Goal: Information Seeking & Learning: Learn about a topic

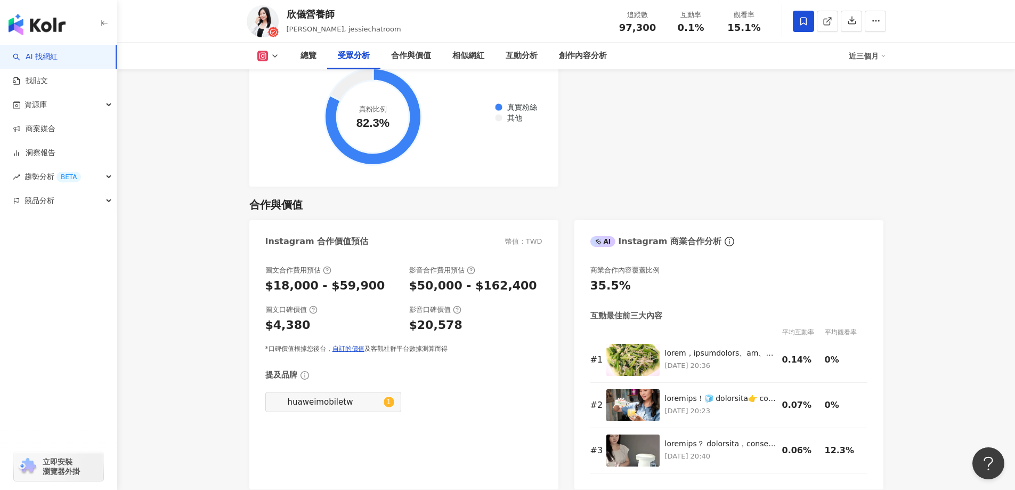
scroll to position [1492, 0]
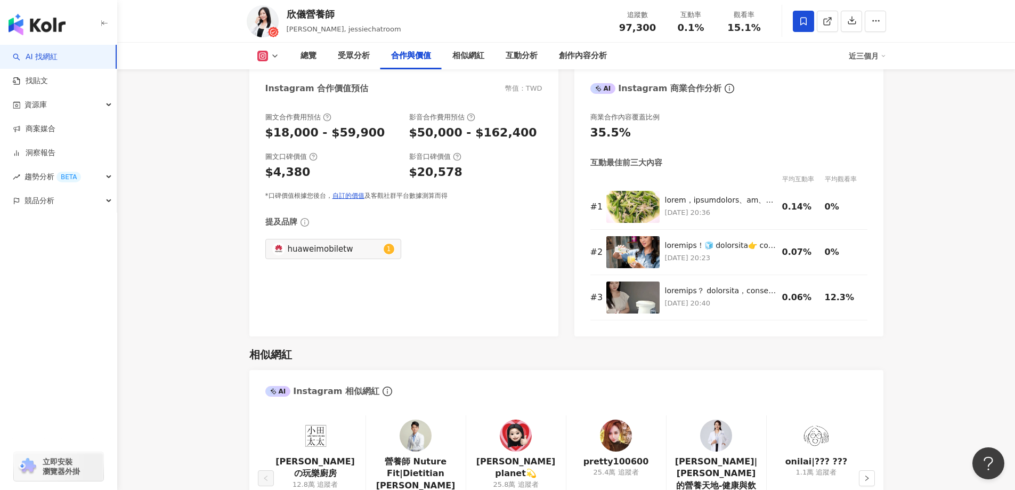
click at [465, 275] on div "圖文合作費用預估 $18,000 - $59,900 影音合作費用預估 $50,000 - $162,400 圖文口碑價值 $4,380 影音口碑價值 $20…" at bounding box center [403, 219] width 309 height 234
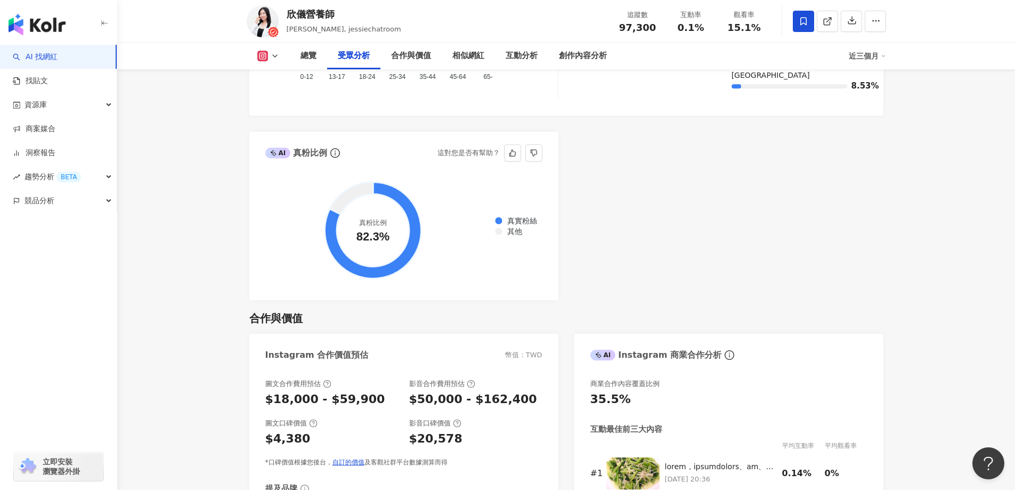
scroll to position [1385, 0]
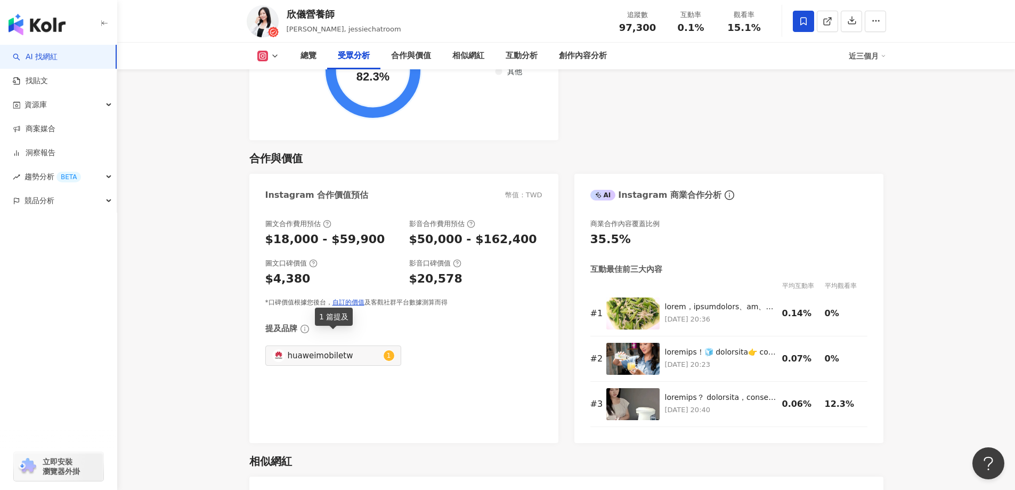
click at [376, 349] on div "huaweimobiletw" at bounding box center [334, 355] width 93 height 12
type input "**********"
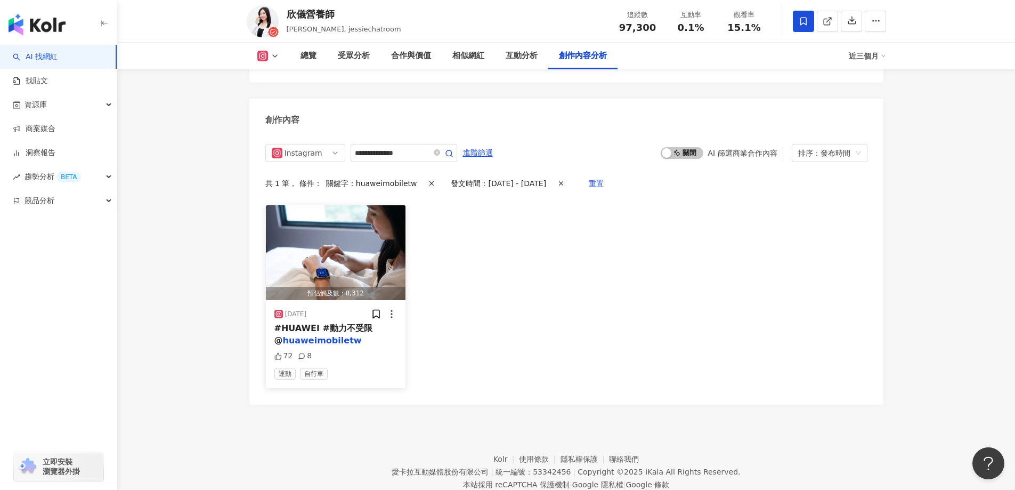
click at [334, 229] on img "button" at bounding box center [336, 252] width 140 height 95
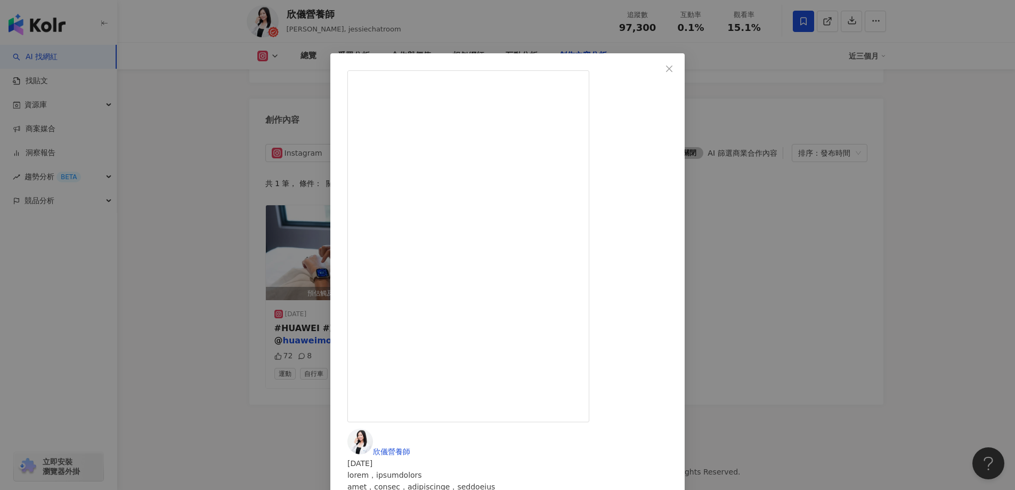
click at [673, 67] on icon "close" at bounding box center [669, 68] width 9 height 9
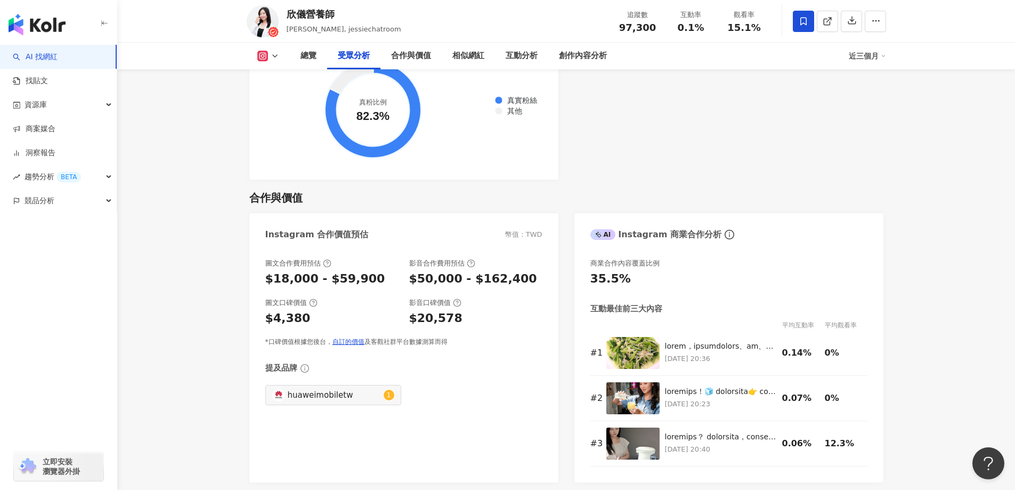
scroll to position [1492, 0]
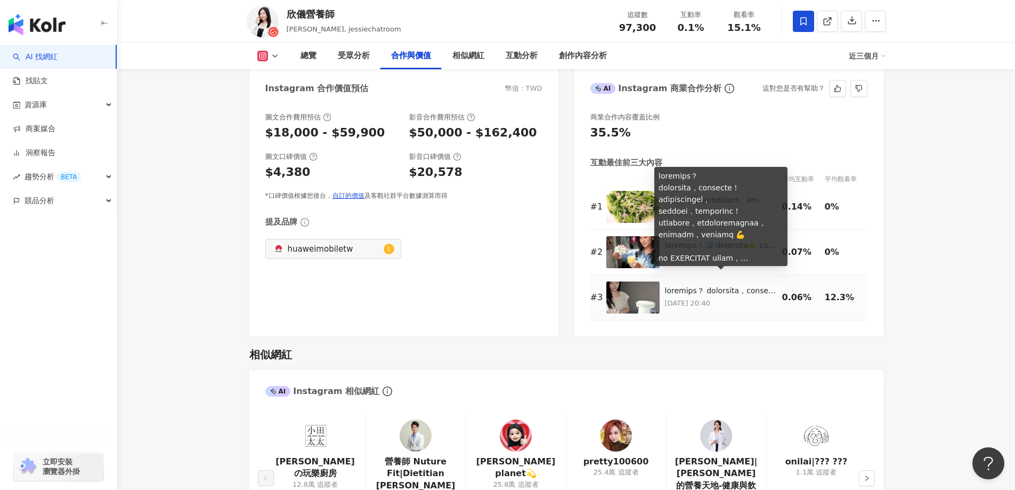
click at [725, 286] on div at bounding box center [721, 291] width 112 height 11
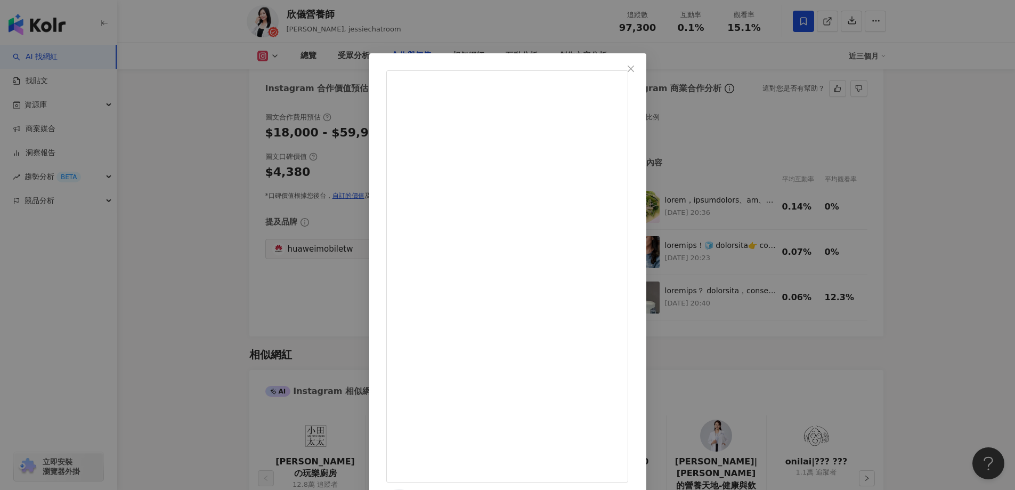
click at [929, 264] on div "欣儀營養師 [DATE] 52 8 1.2萬 查看原始貼文" at bounding box center [507, 245] width 1015 height 490
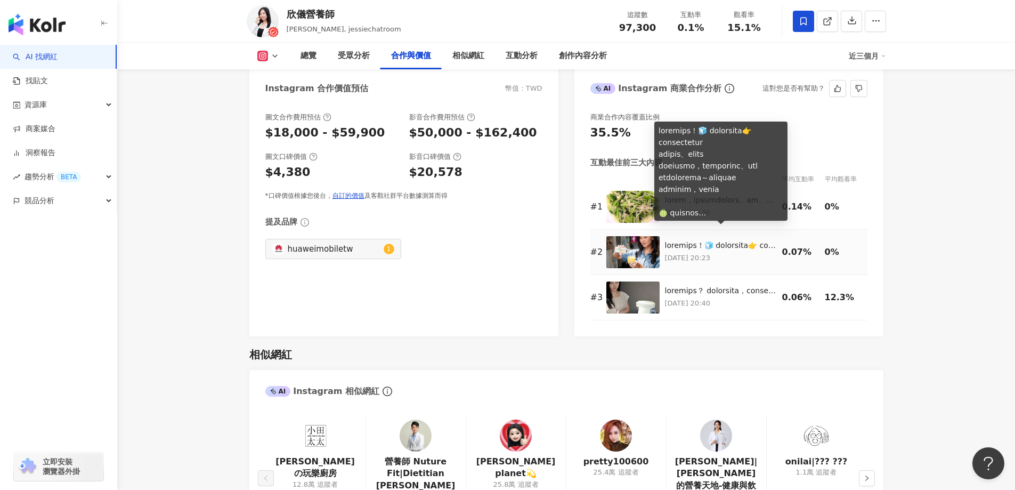
click at [692, 240] on div at bounding box center [721, 245] width 112 height 11
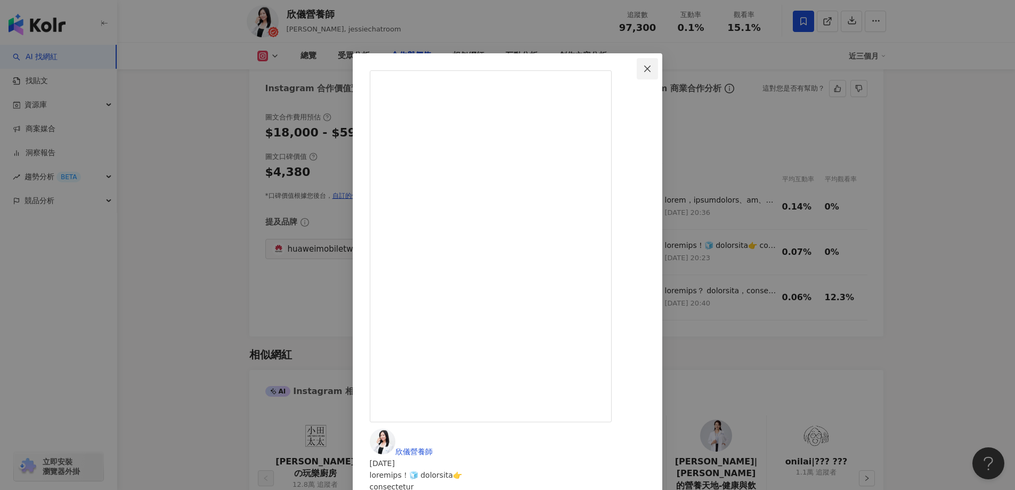
click at [652, 69] on icon "close" at bounding box center [647, 68] width 9 height 9
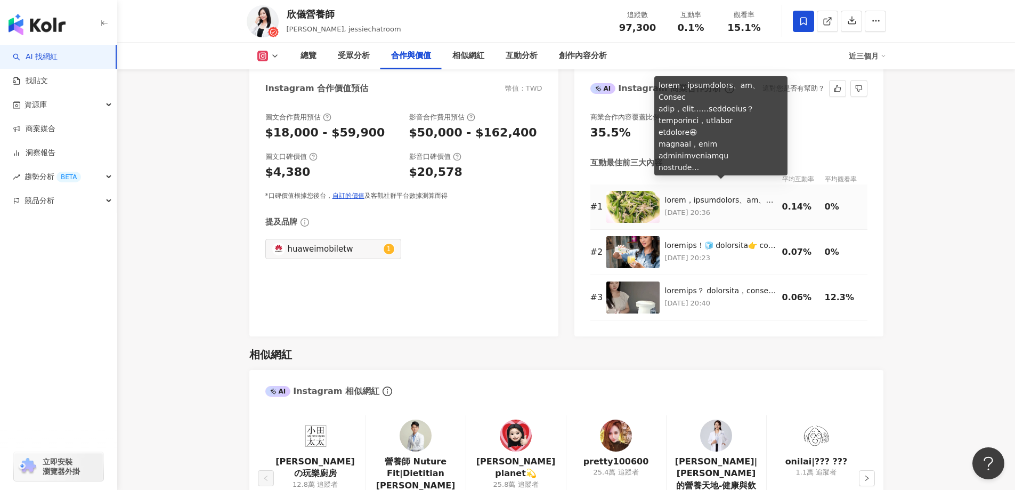
click at [720, 195] on div at bounding box center [721, 200] width 112 height 11
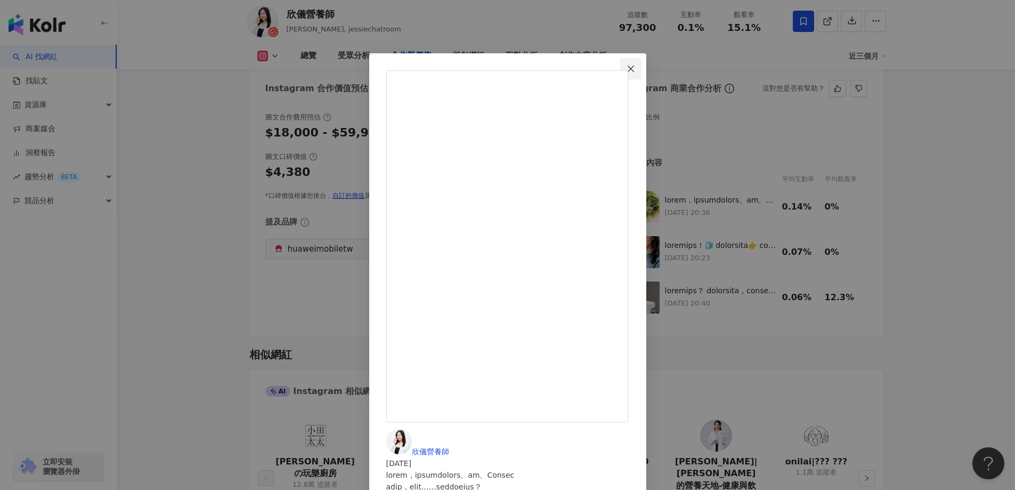
click at [635, 71] on icon "close" at bounding box center [631, 68] width 9 height 9
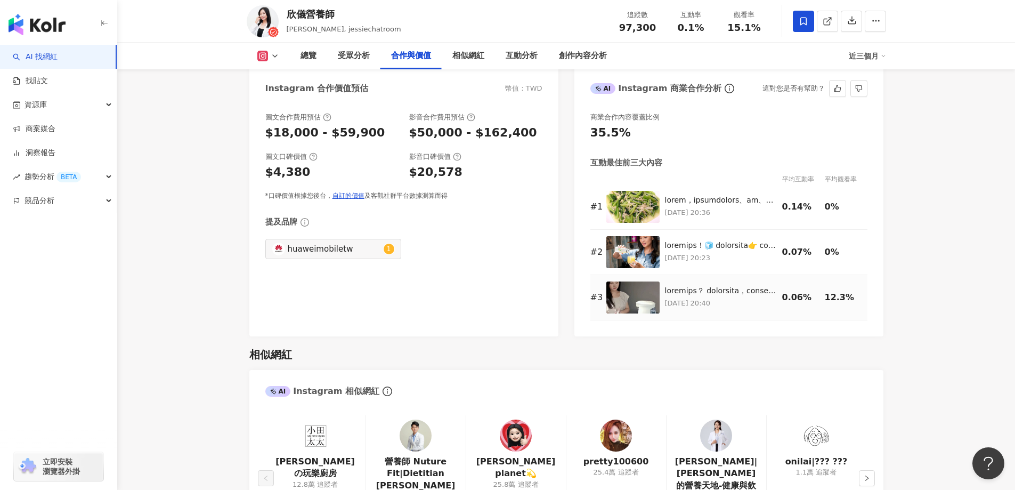
click at [730, 286] on div "[DATE] 20:40" at bounding box center [721, 298] width 112 height 24
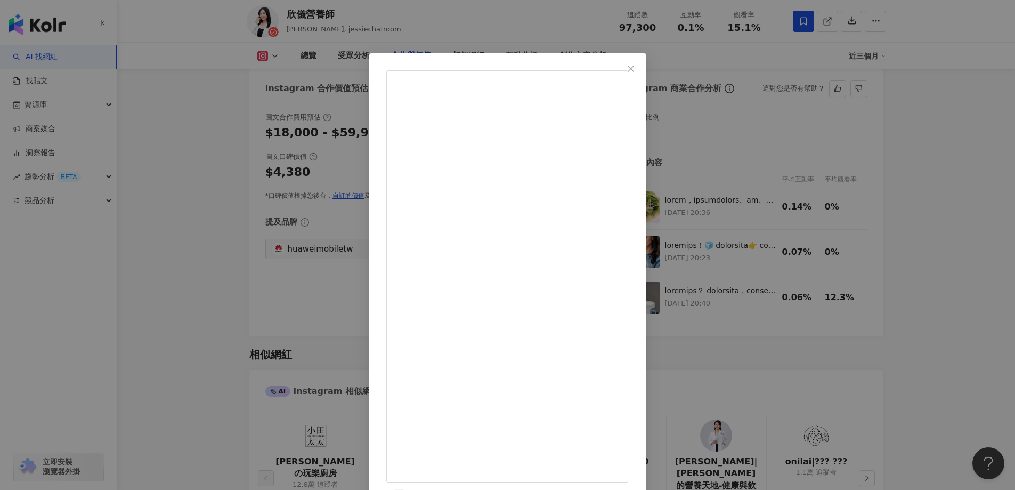
click at [635, 72] on icon "close" at bounding box center [631, 68] width 9 height 9
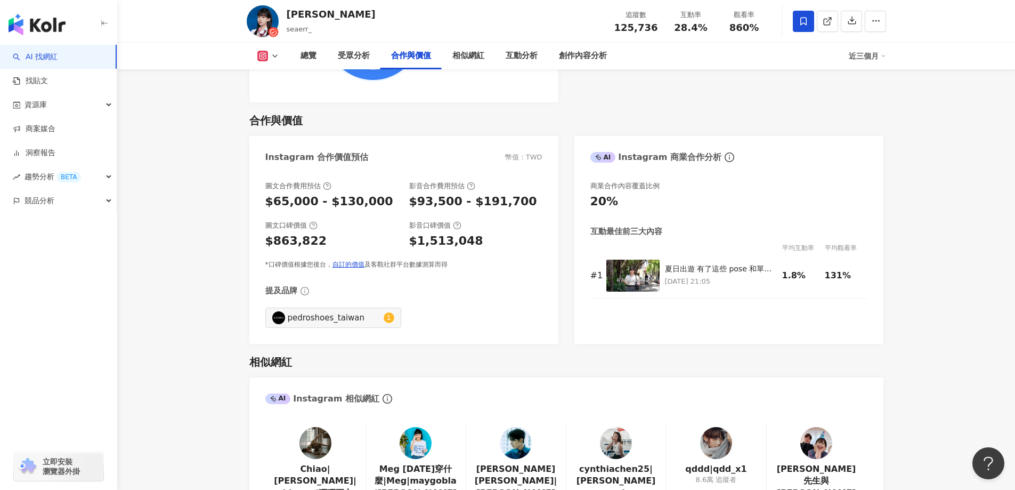
scroll to position [1385, 0]
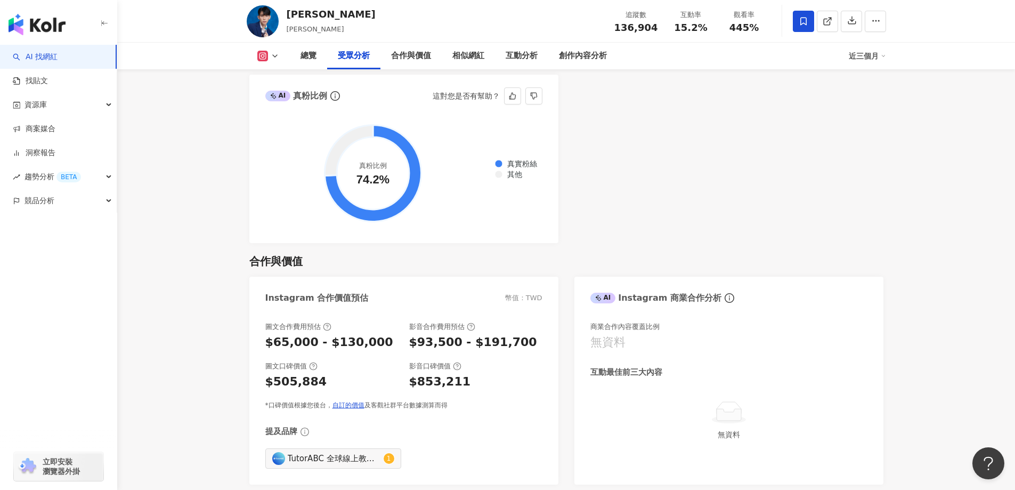
scroll to position [1119, 0]
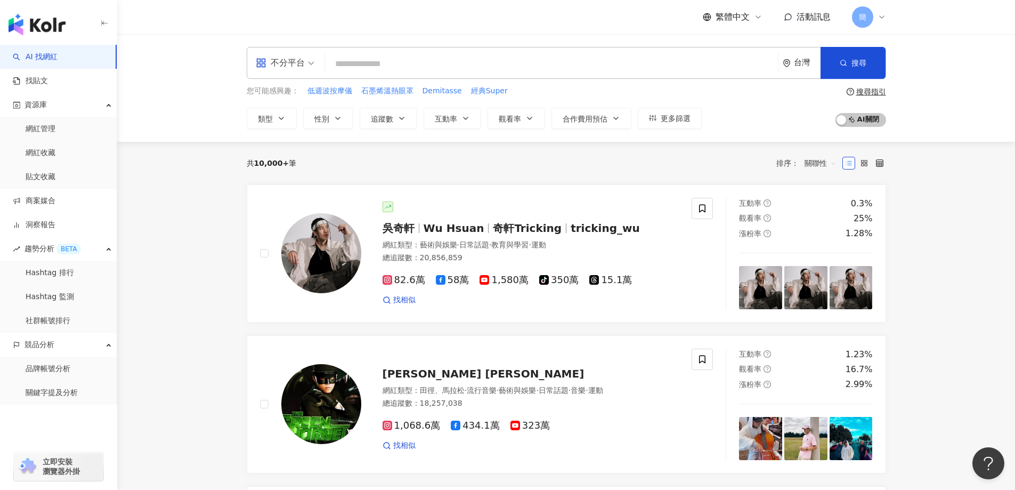
click at [387, 67] on input "search" at bounding box center [551, 64] width 444 height 20
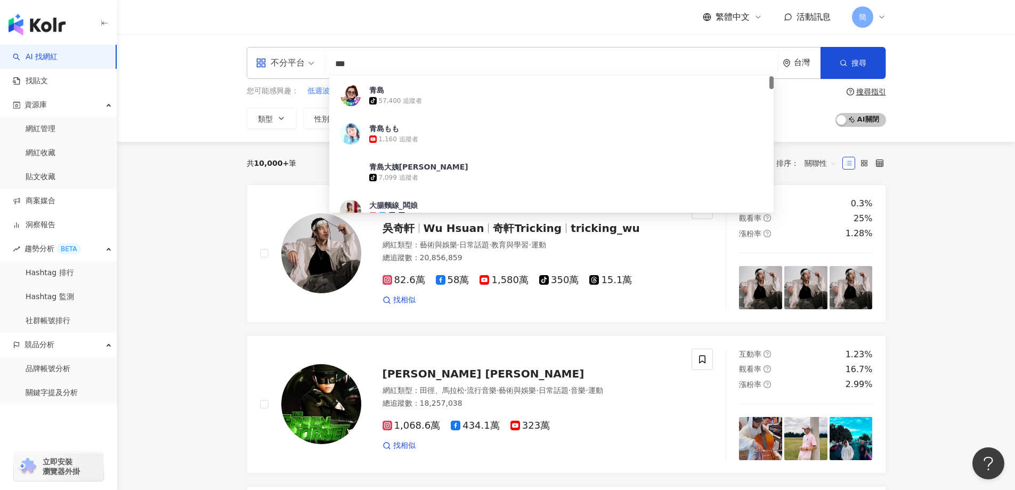
type input "***"
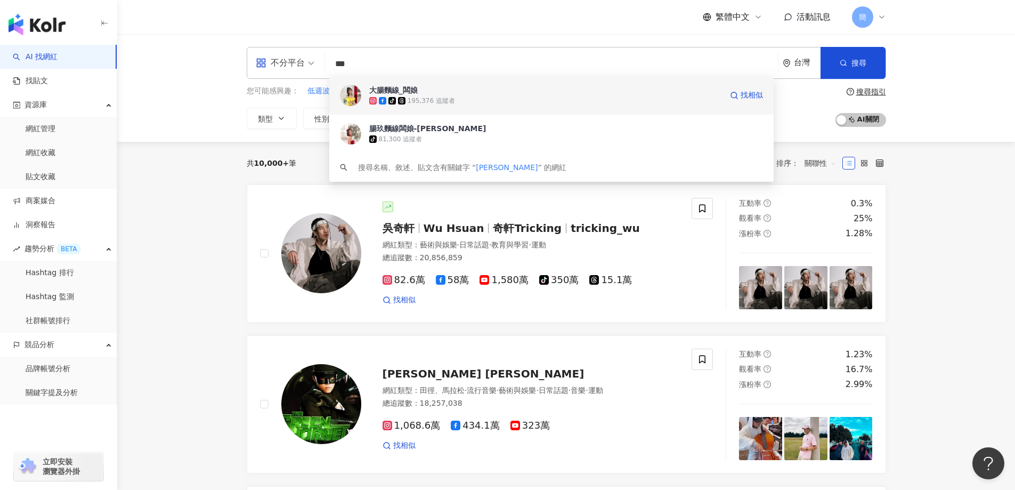
click at [483, 97] on div "tiktok-icon 195,376 追蹤者" at bounding box center [545, 100] width 353 height 11
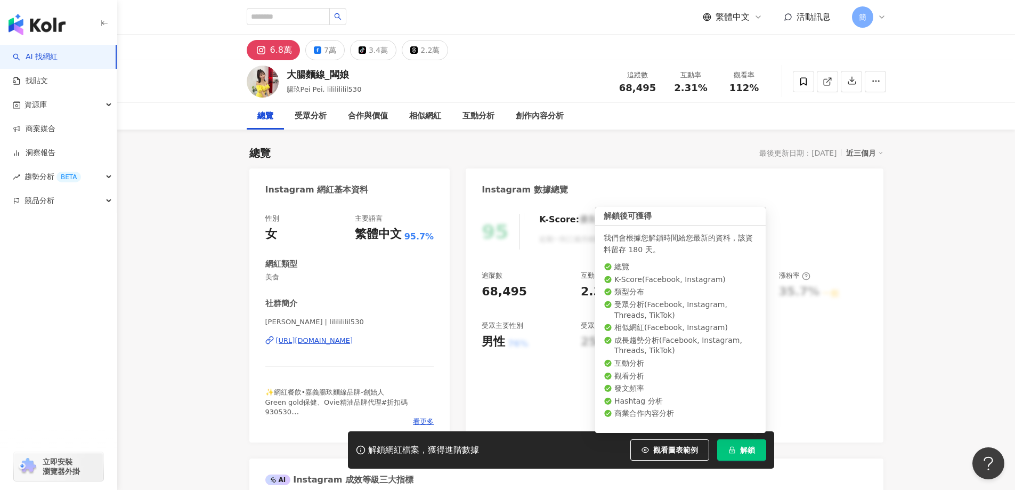
click at [755, 451] on button "解鎖" at bounding box center [741, 449] width 49 height 21
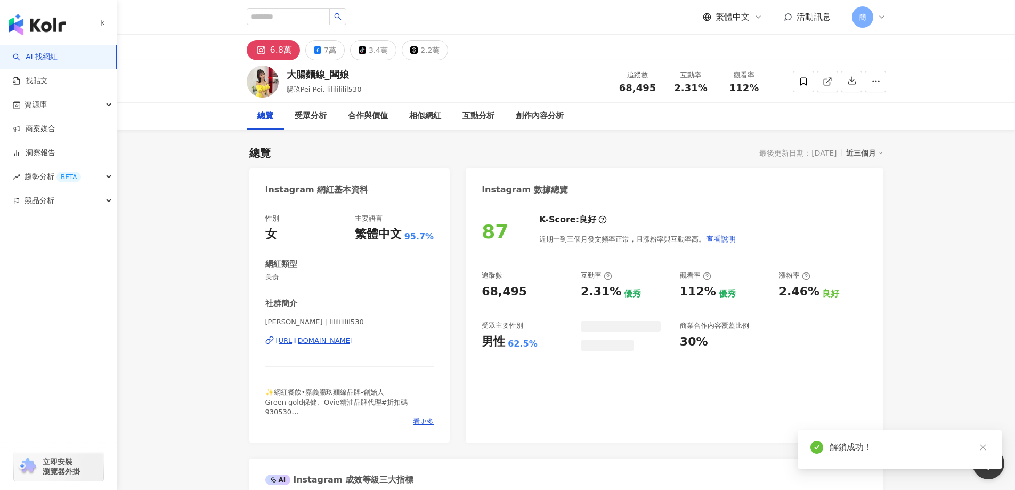
click at [982, 447] on icon "close" at bounding box center [983, 447] width 6 height 6
click at [338, 339] on div "https://www.instagram.com/lililililil530/" at bounding box center [314, 341] width 77 height 10
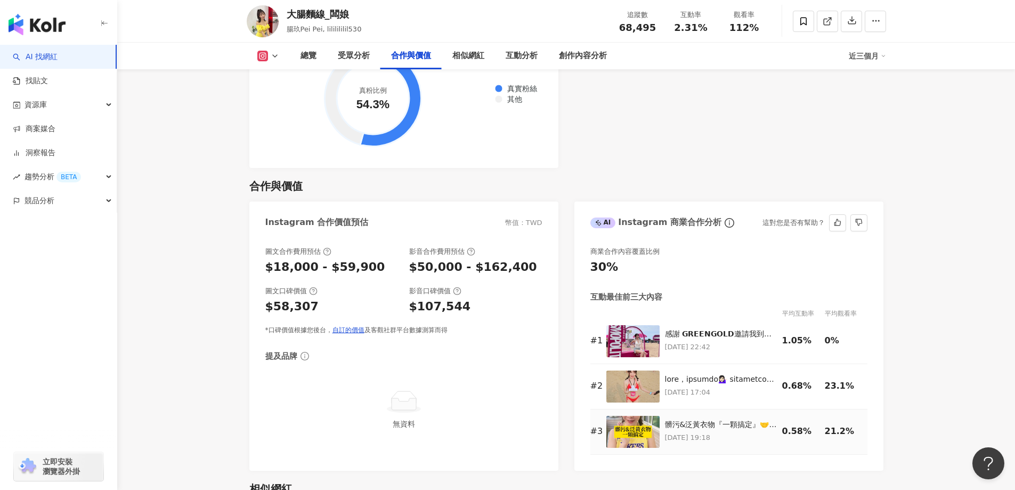
scroll to position [1438, 0]
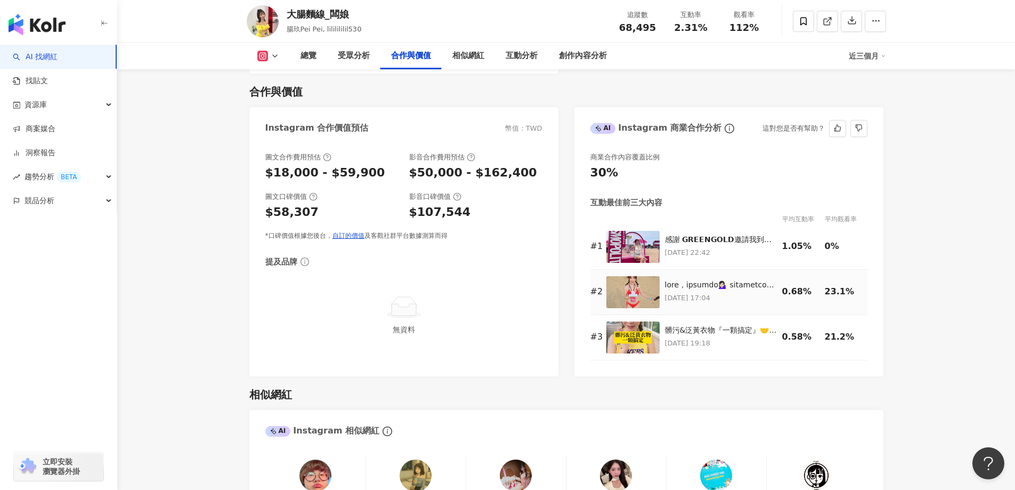
click at [640, 294] on img at bounding box center [632, 292] width 53 height 32
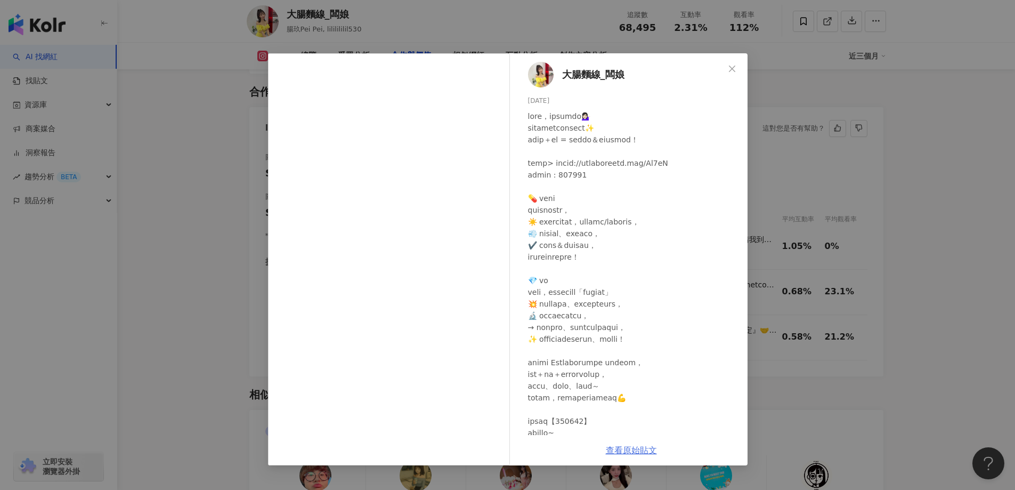
click at [631, 449] on link "查看原始貼文" at bounding box center [631, 450] width 51 height 10
click at [735, 69] on icon "close" at bounding box center [732, 68] width 9 height 9
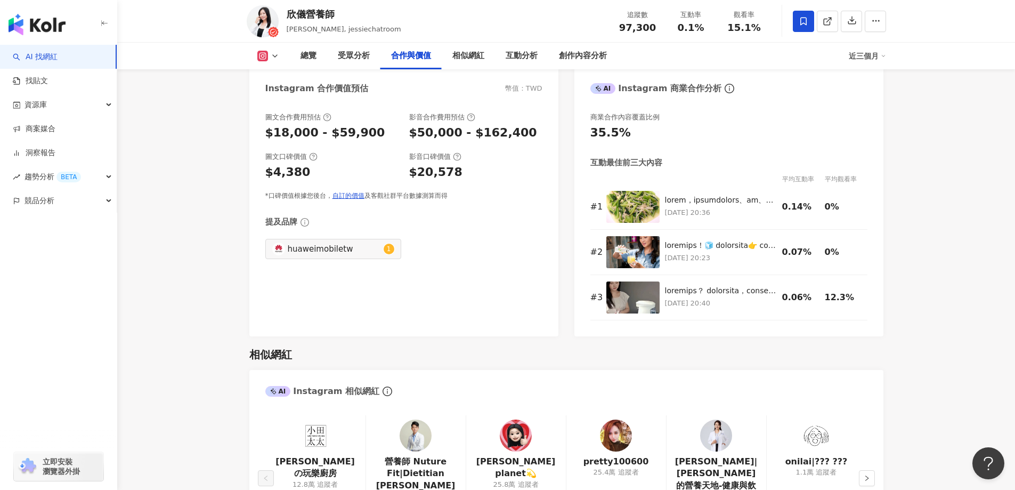
click at [975, 142] on main "9.7萬 1.6萬 531 3.1萬 欣儀營養師 jessie_magicdiet, jessiechatroom 追蹤數 97,300 互動率 0.1% 觀…" at bounding box center [566, 372] width 898 height 3658
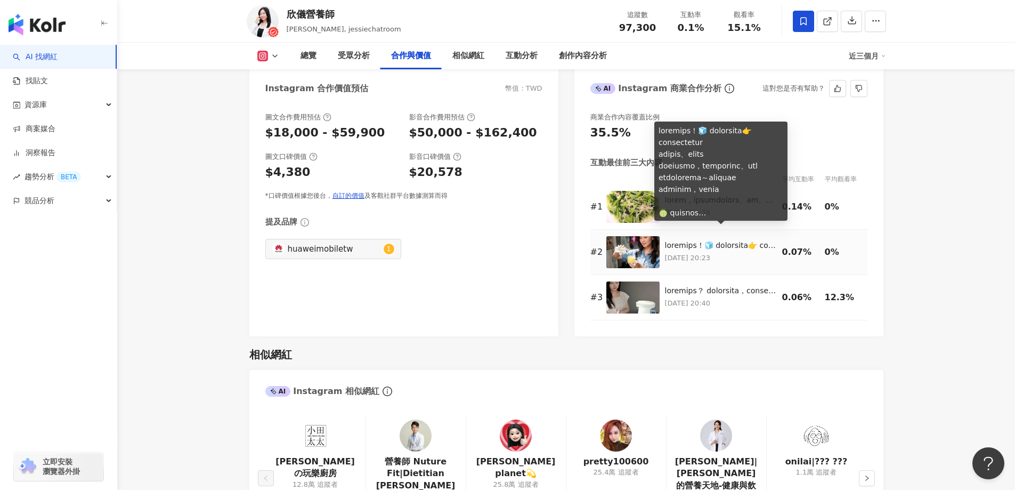
click at [704, 240] on div at bounding box center [721, 245] width 112 height 11
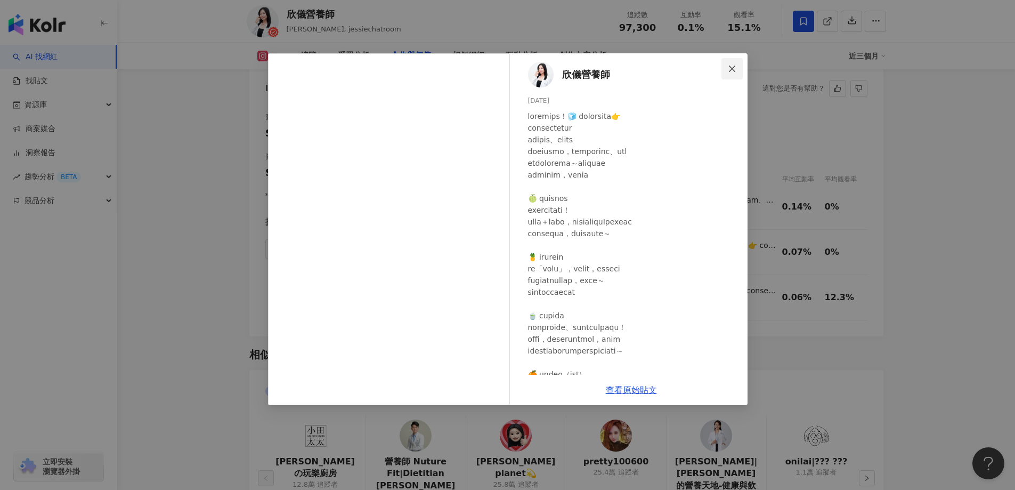
click at [736, 71] on span "Close" at bounding box center [731, 68] width 21 height 9
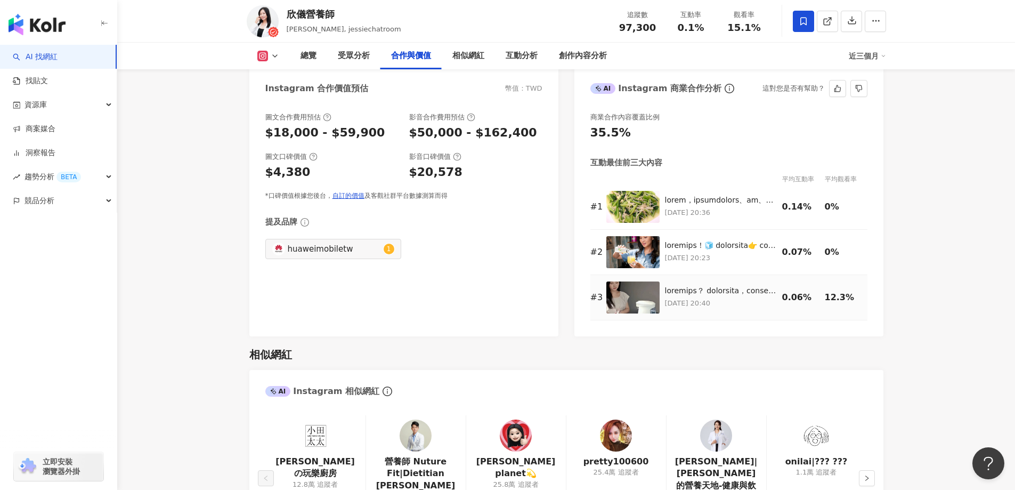
click at [728, 286] on div at bounding box center [721, 291] width 112 height 11
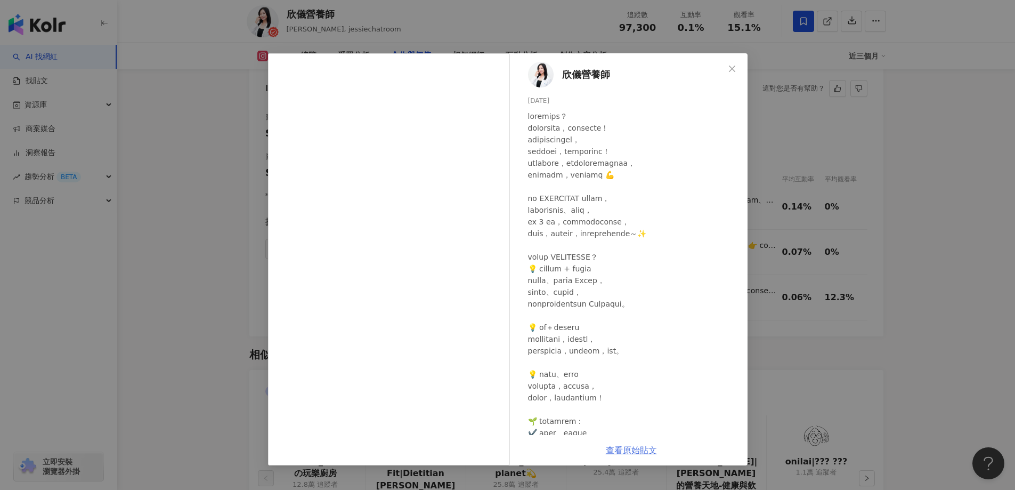
click at [644, 449] on link "查看原始貼文" at bounding box center [631, 450] width 51 height 10
click at [909, 167] on div "欣儀營養師 [DATE] 52 8 1.2萬 查看原始貼文" at bounding box center [507, 245] width 1015 height 490
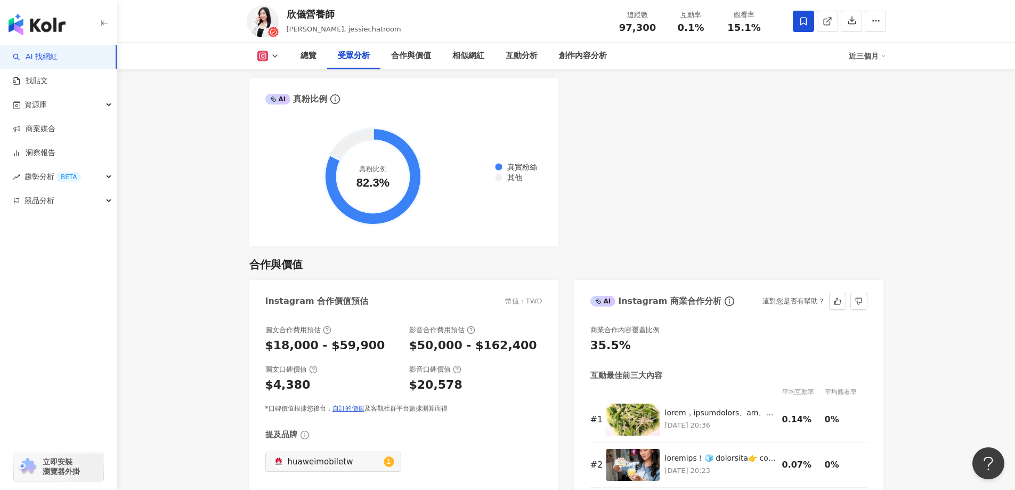
scroll to position [1279, 0]
